Goal: Information Seeking & Learning: Learn about a topic

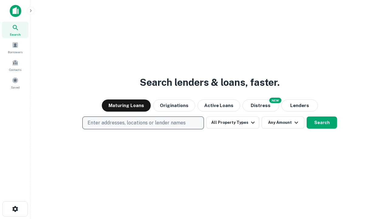
click at [143, 123] on p "Enter addresses, locations or lender names" at bounding box center [136, 122] width 98 height 7
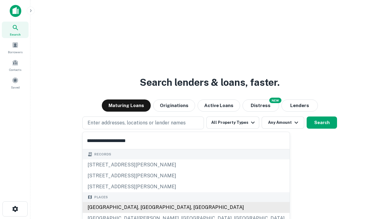
click at [145, 207] on div "[GEOGRAPHIC_DATA], [GEOGRAPHIC_DATA], [GEOGRAPHIC_DATA]" at bounding box center [186, 207] width 207 height 11
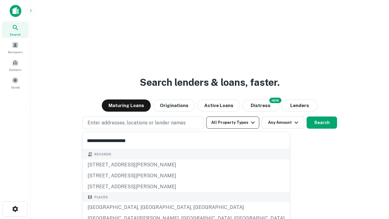
click at [233, 122] on button "All Property Types" at bounding box center [232, 122] width 53 height 12
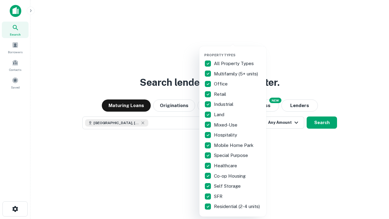
click at [237, 51] on button "button" at bounding box center [237, 51] width 67 height 0
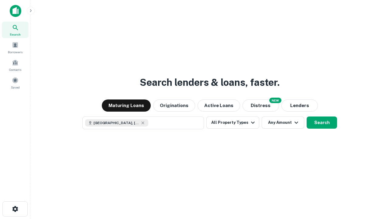
scroll to position [10, 0]
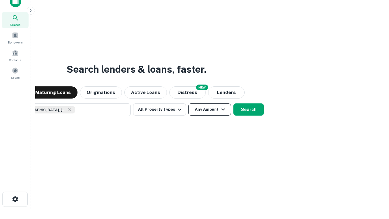
click at [188, 103] on button "Any Amount" at bounding box center [209, 109] width 43 height 12
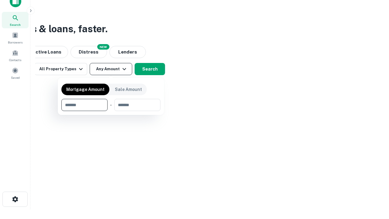
type input "*******"
click at [111, 111] on button "button" at bounding box center [110, 111] width 99 height 0
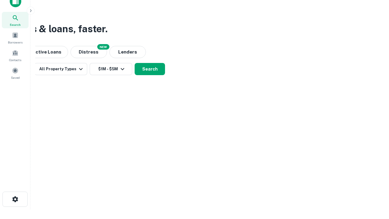
scroll to position [0, 0]
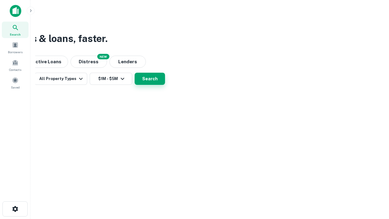
click at [165, 85] on button "Search" at bounding box center [150, 79] width 30 height 12
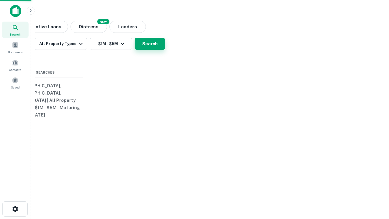
scroll to position [10, 0]
